Goal: Task Accomplishment & Management: Manage account settings

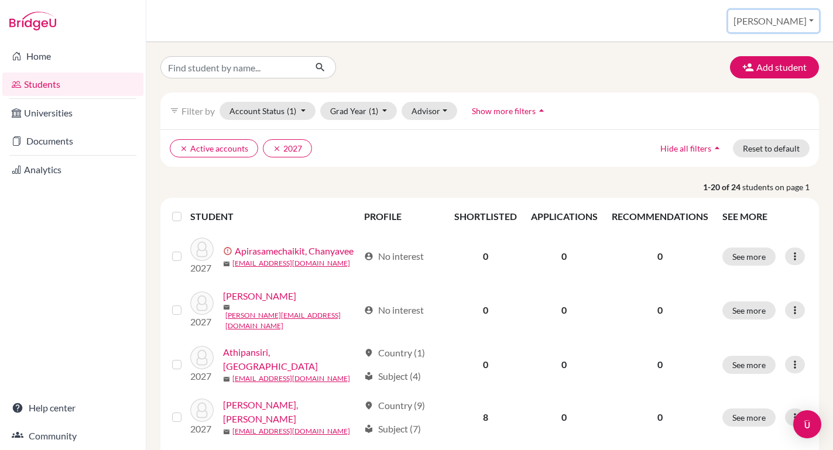
click at [794, 20] on button "[PERSON_NAME]" at bounding box center [773, 21] width 91 height 22
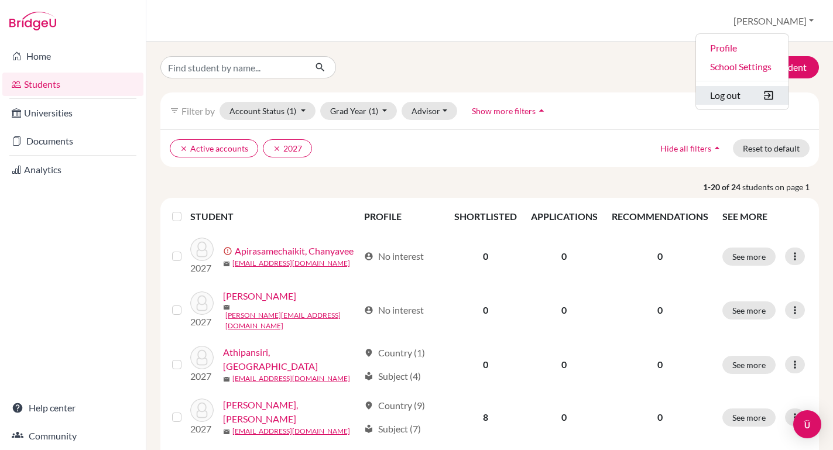
click at [760, 94] on button "Log out" at bounding box center [742, 95] width 92 height 19
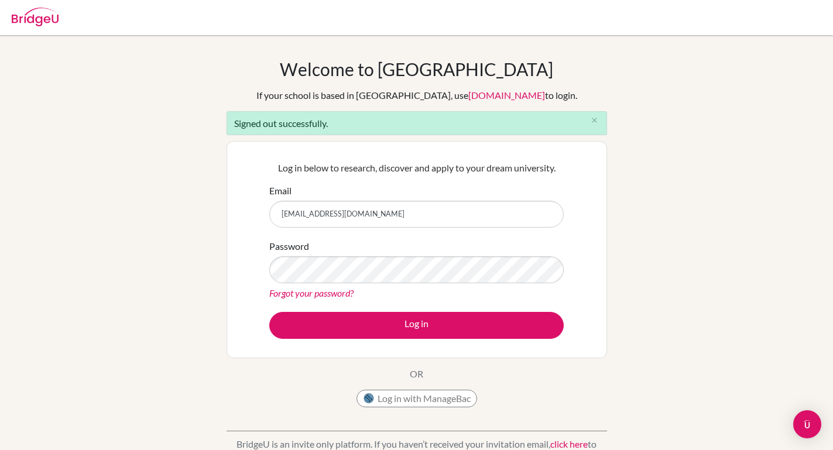
click at [353, 207] on input "collegecounseling@dprep.ac.th" at bounding box center [416, 214] width 294 height 27
type input "samantha.t@asbsk.ac.th"
click at [683, 211] on div "Welcome to BridgeU If your school is based in China, use app.bridge-u.com.cn to…" at bounding box center [416, 265] width 833 height 413
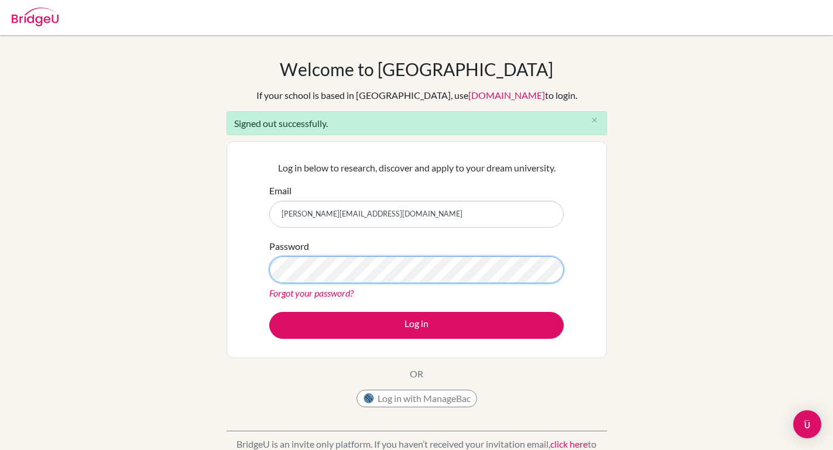
click at [269, 312] on button "Log in" at bounding box center [416, 325] width 294 height 27
